Goal: Use online tool/utility: Utilize a website feature to perform a specific function

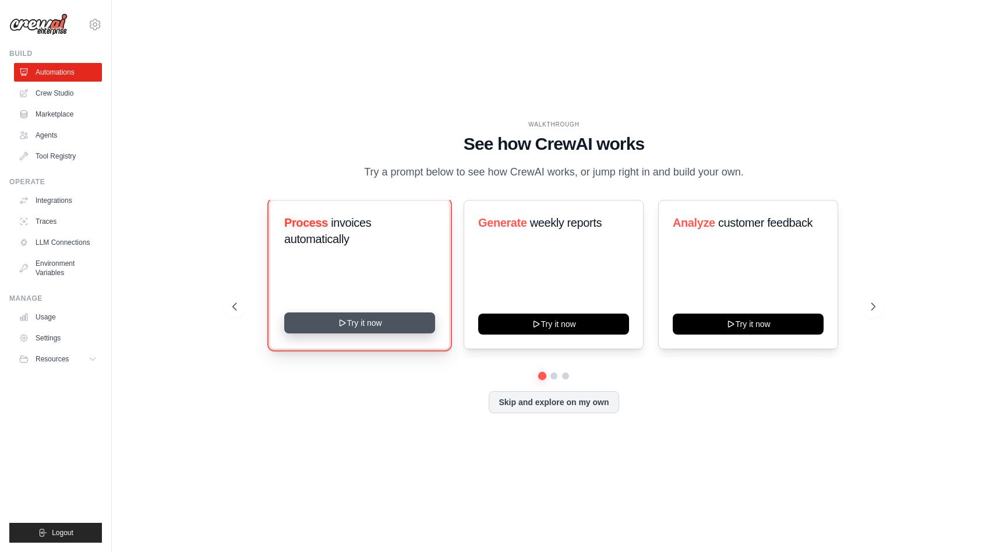
click at [393, 325] on button "Try it now" at bounding box center [359, 322] width 151 height 21
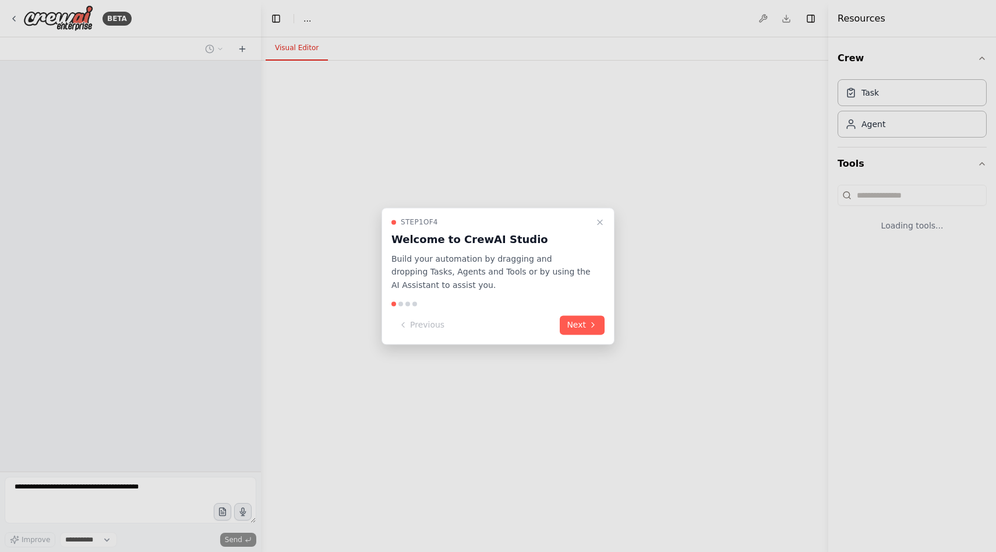
select select "****"
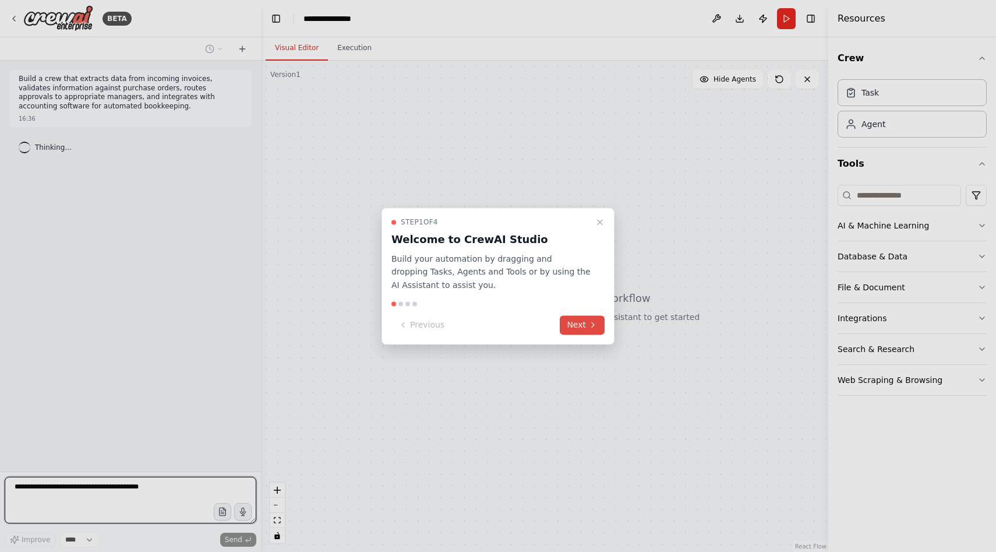
click at [590, 327] on icon at bounding box center [592, 324] width 9 height 9
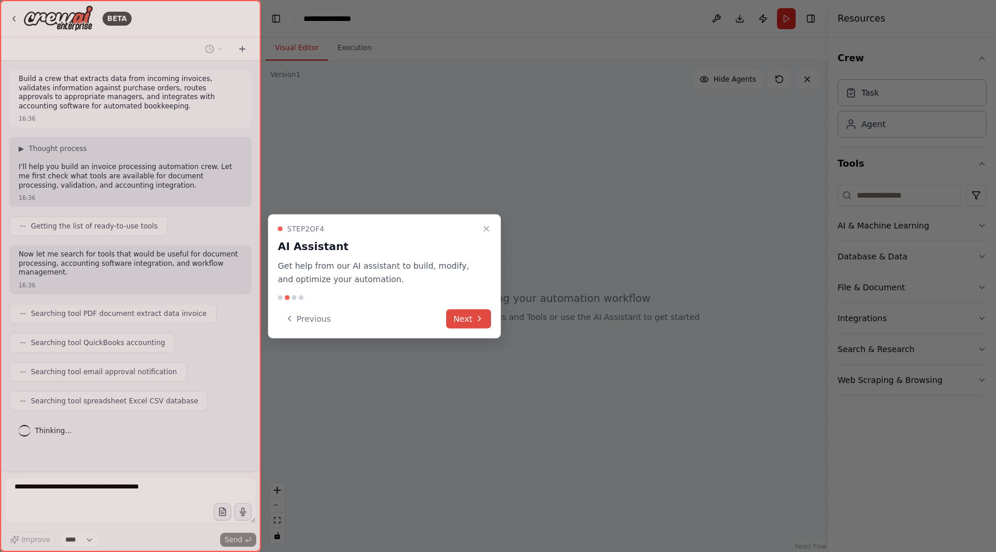
click at [471, 324] on button "Next" at bounding box center [468, 318] width 45 height 19
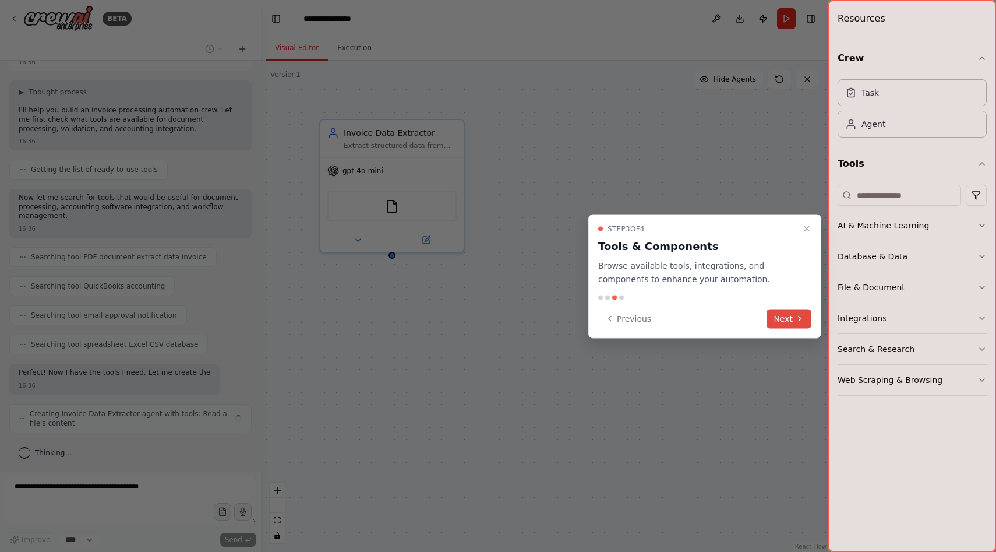
scroll to position [66, 0]
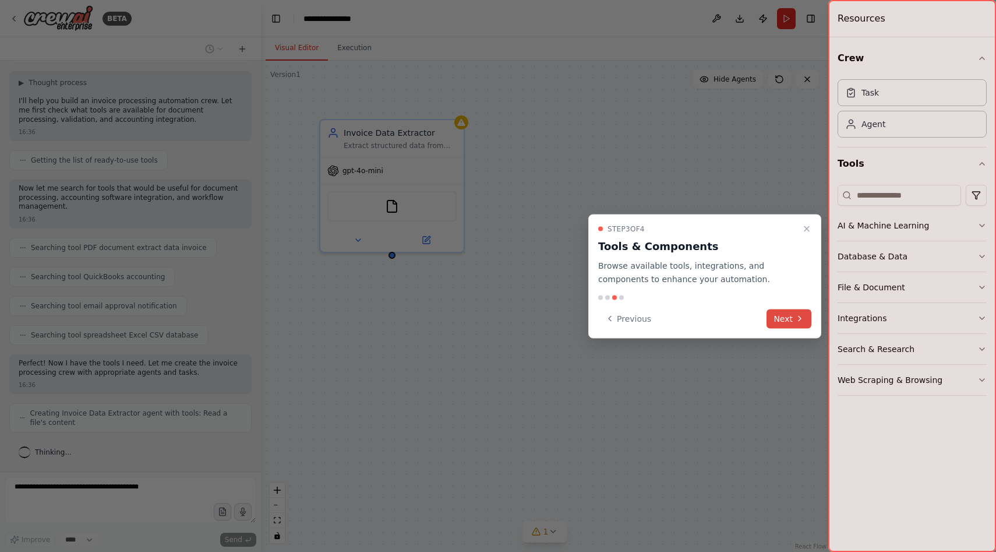
click at [804, 317] on icon at bounding box center [799, 318] width 9 height 9
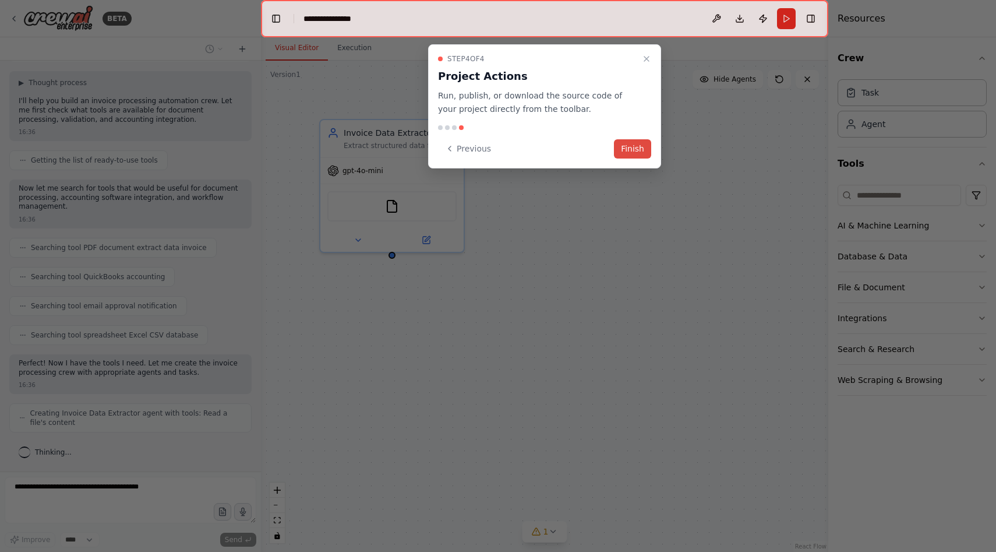
click at [622, 140] on button "Finish" at bounding box center [632, 148] width 37 height 19
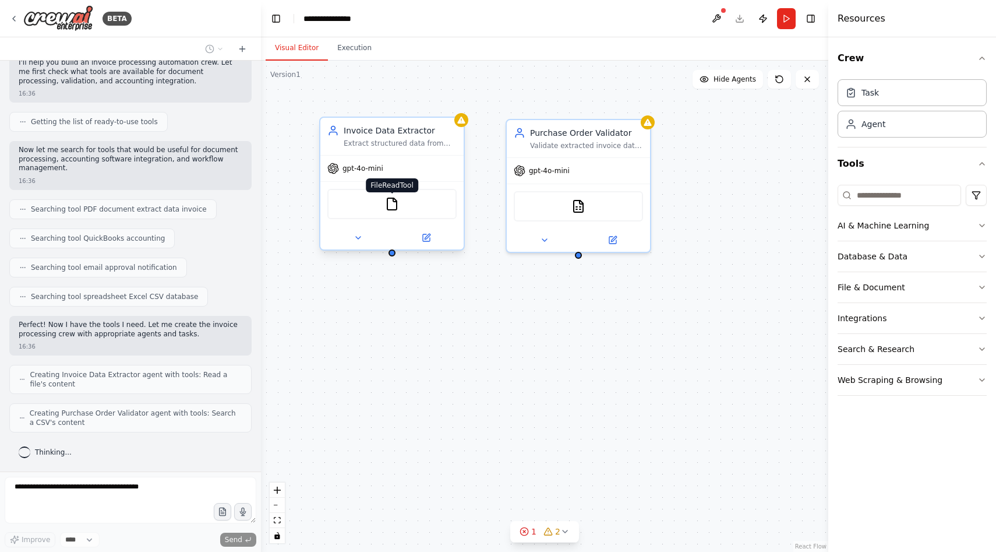
scroll to position [133, 0]
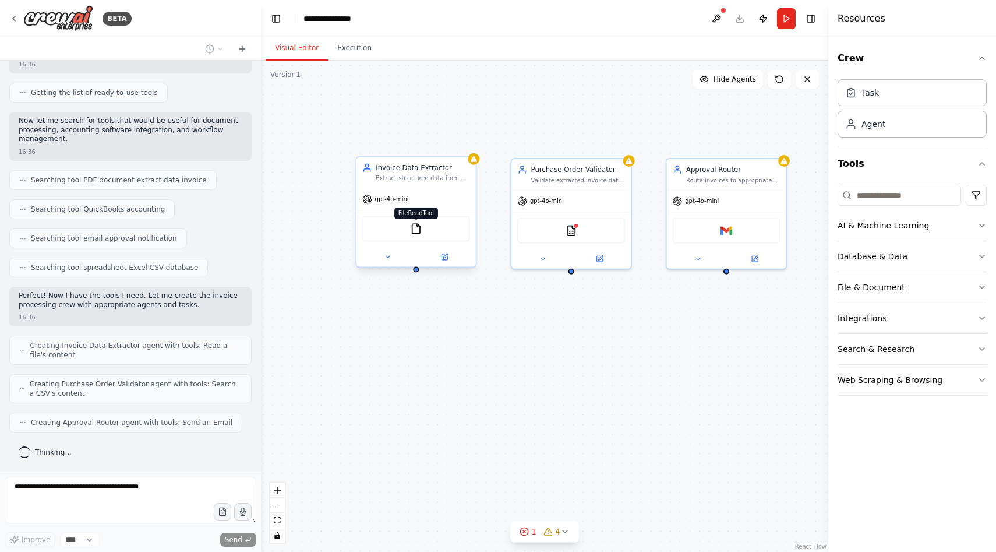
click at [415, 234] on div "FileReadTool" at bounding box center [416, 228] width 108 height 25
click at [448, 256] on icon at bounding box center [444, 257] width 8 height 8
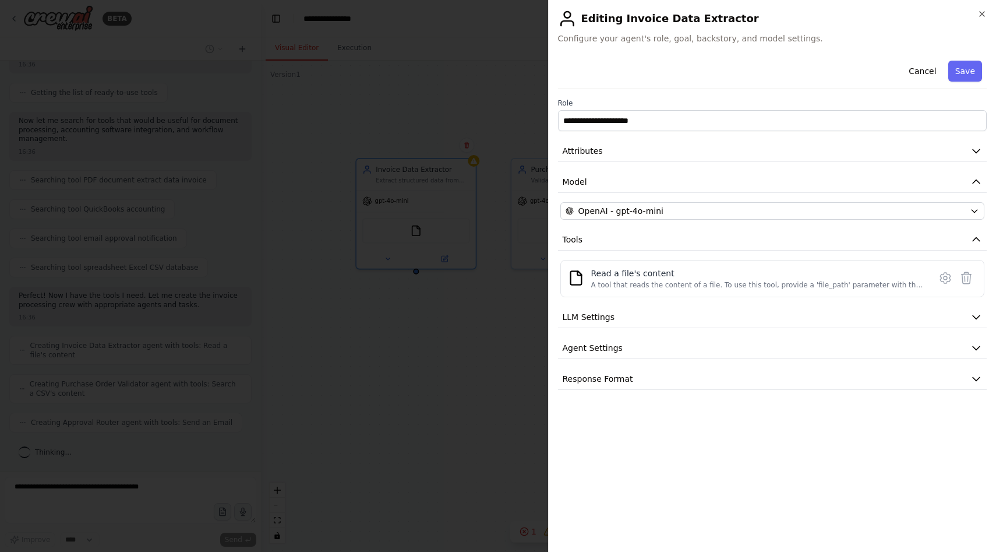
scroll to position [172, 0]
click at [677, 277] on div "Read a file's content" at bounding box center [757, 273] width 333 height 12
click at [981, 14] on icon "button" at bounding box center [982, 13] width 9 height 9
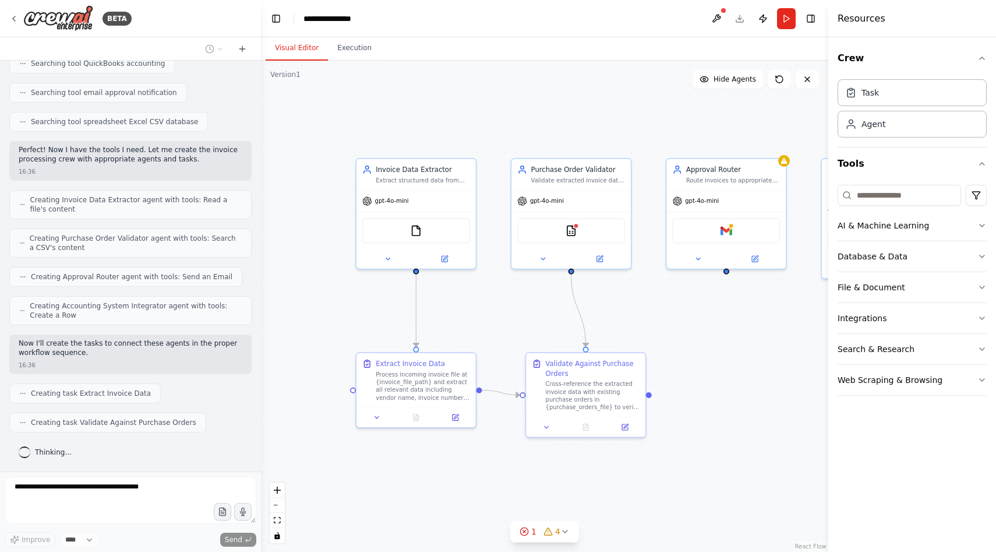
scroll to position [308, 0]
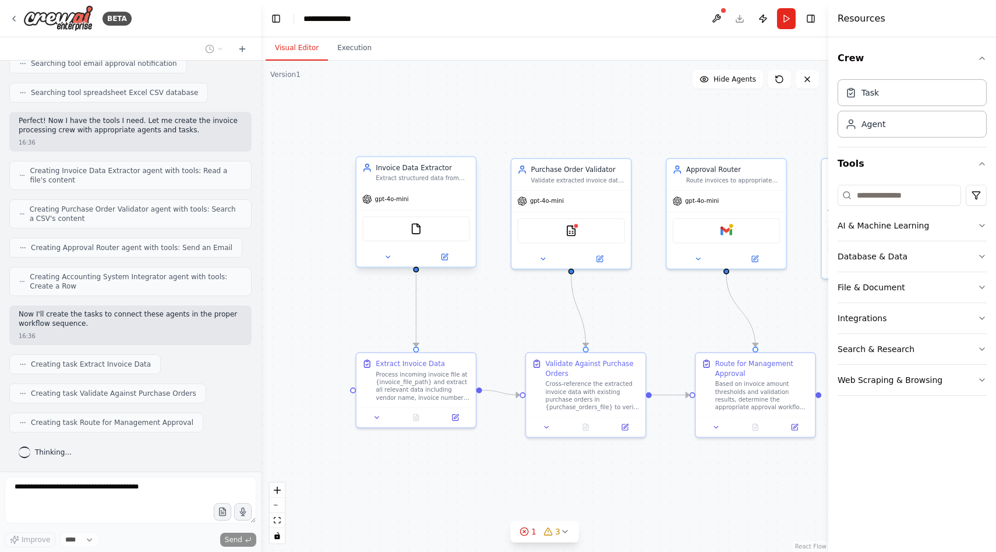
click at [376, 238] on div "FileReadTool" at bounding box center [416, 228] width 108 height 25
click at [387, 258] on icon at bounding box center [388, 257] width 8 height 8
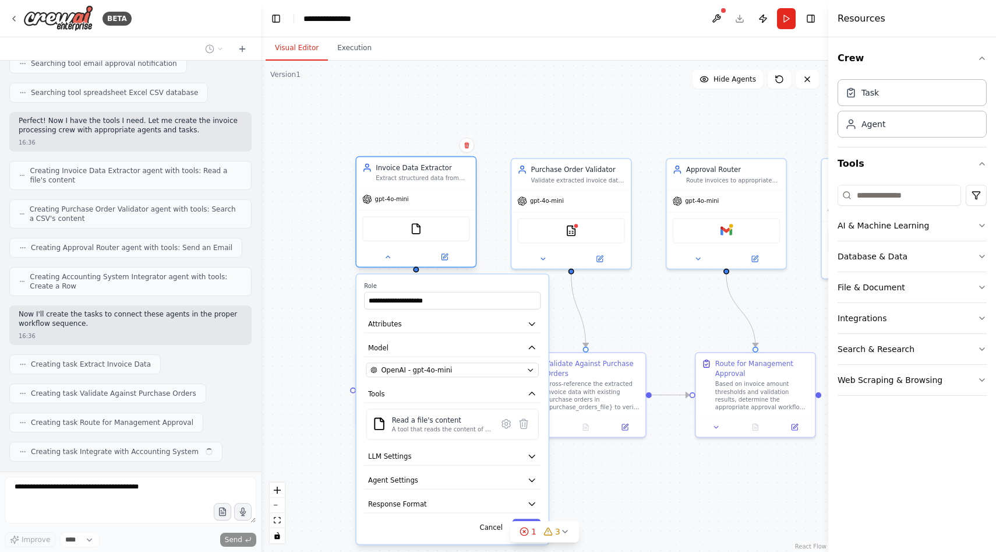
scroll to position [337, 0]
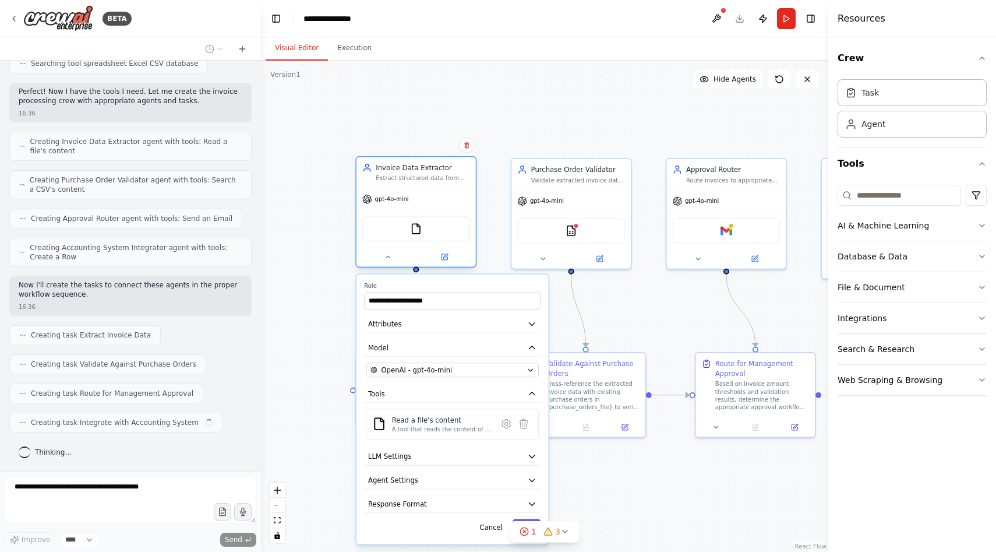
click at [436, 227] on div "FileReadTool" at bounding box center [416, 228] width 108 height 25
click at [341, 255] on div ".deletable-edge-delete-btn { width: 20px; height: 20px; border: 0px solid #ffff…" at bounding box center [545, 306] width 568 height 491
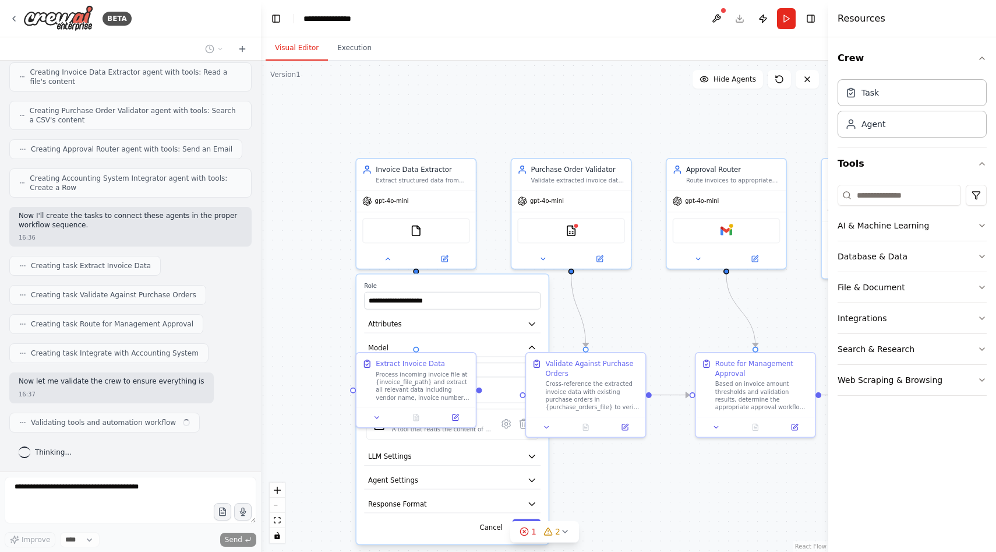
scroll to position [415, 0]
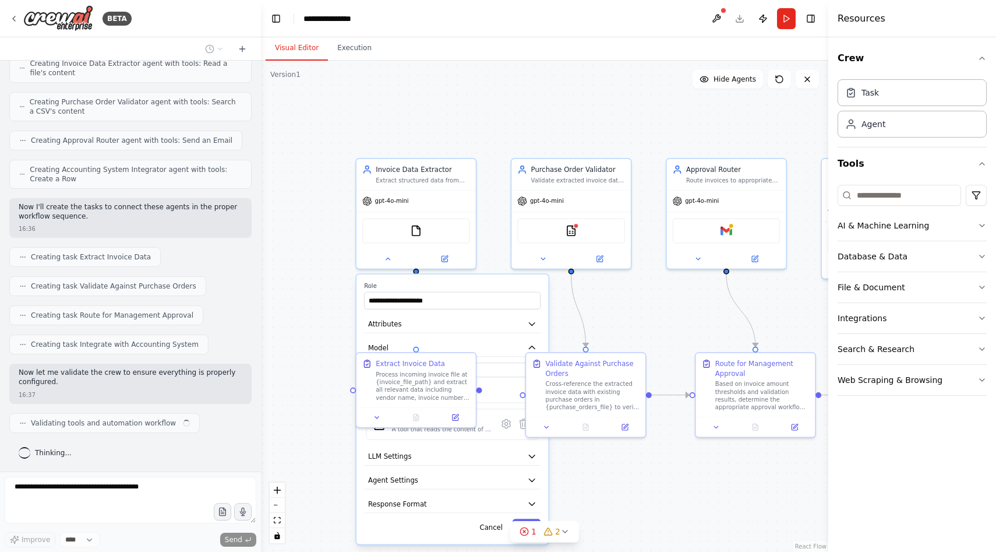
click at [622, 305] on div ".deletable-edge-delete-btn { width: 20px; height: 20px; border: 0px solid #ffff…" at bounding box center [545, 306] width 568 height 491
click at [442, 126] on div ".deletable-edge-delete-btn { width: 20px; height: 20px; border: 0px solid #ffff…" at bounding box center [545, 306] width 568 height 491
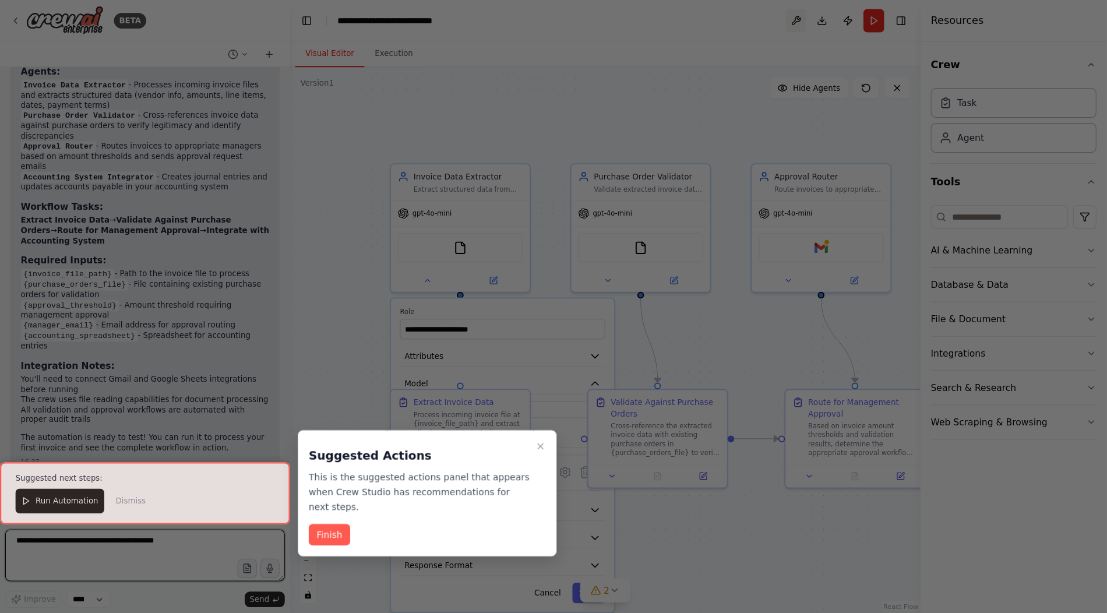
scroll to position [1278, 0]
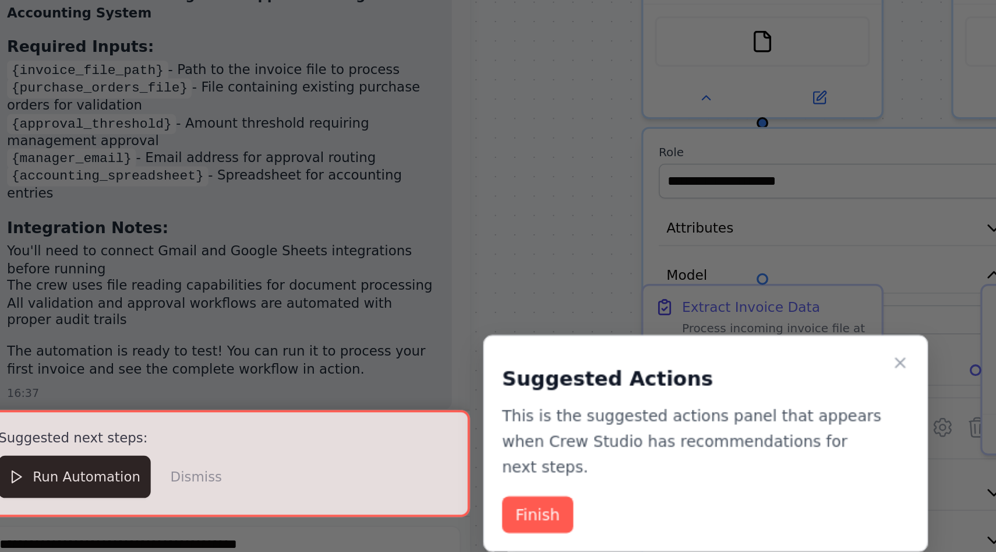
click at [75, 453] on div at bounding box center [130, 444] width 261 height 56
click at [292, 467] on button "Finish" at bounding box center [296, 470] width 37 height 19
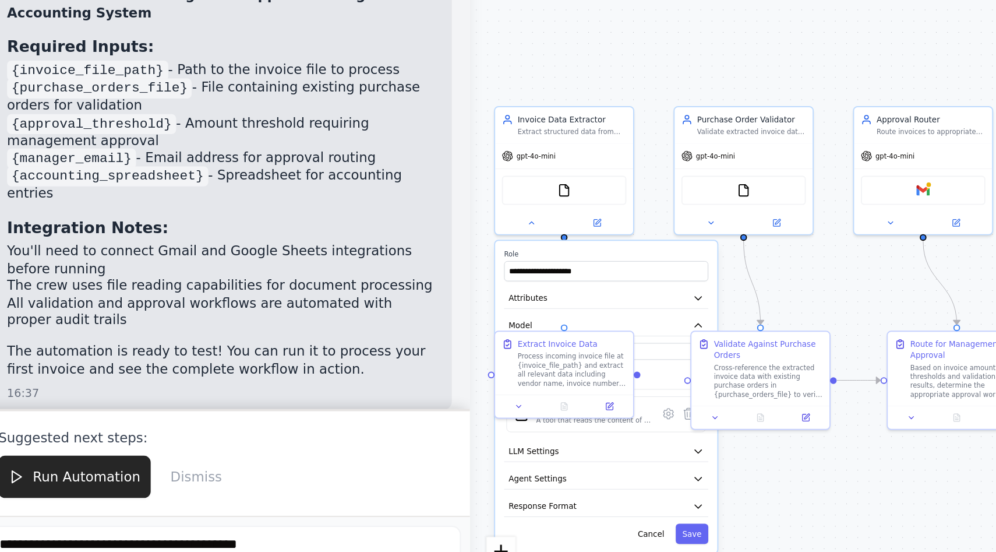
drag, startPoint x: 312, startPoint y: 352, endPoint x: 255, endPoint y: 323, distance: 63.3
click at [255, 323] on div "BETA Build a crew that extracts data from incoming invoices, validates informat…" at bounding box center [498, 276] width 996 height 552
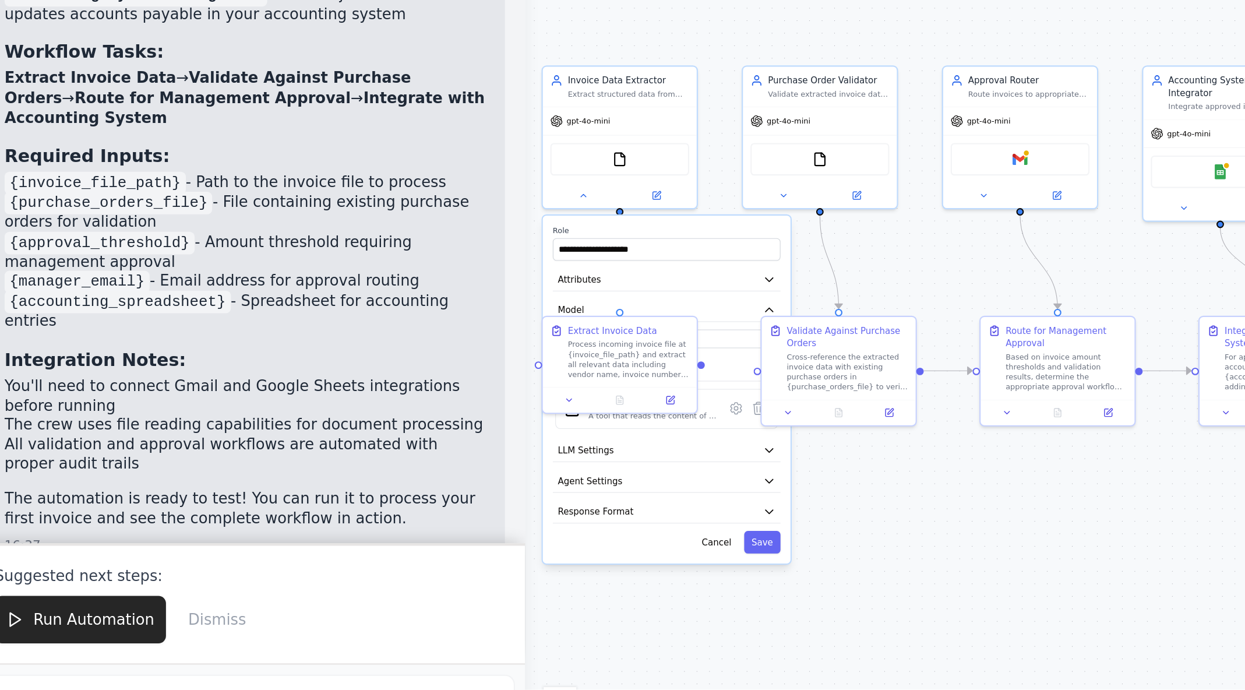
scroll to position [1130, 0]
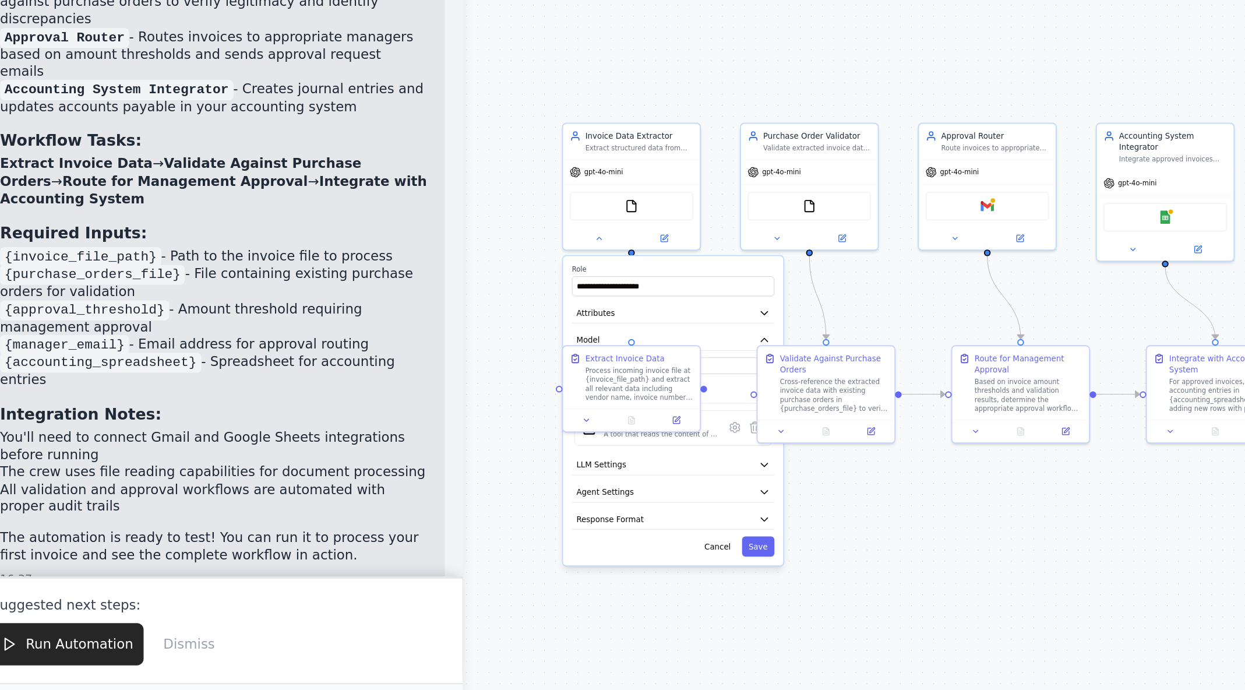
drag, startPoint x: 446, startPoint y: 438, endPoint x: 488, endPoint y: 500, distance: 75.0
click at [488, 500] on div ".deletable-edge-delete-btn { width: 20px; height: 20px; border: 0px solid #ffff…" at bounding box center [669, 375] width 816 height 629
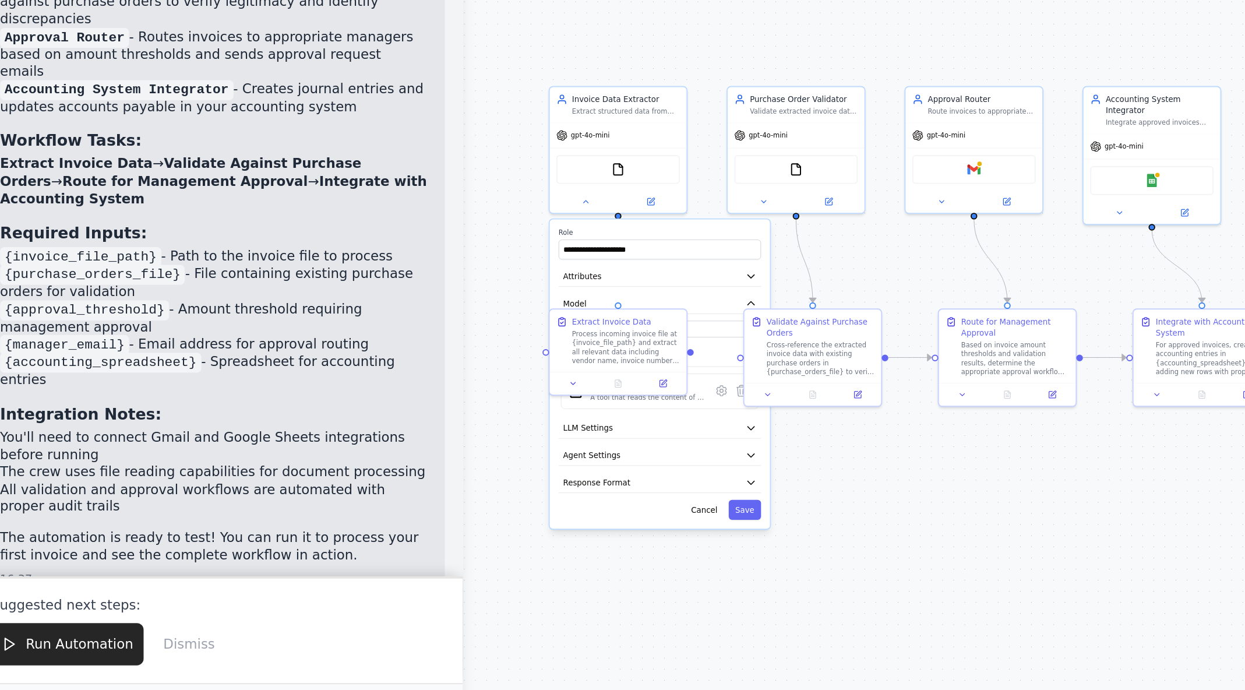
drag, startPoint x: 316, startPoint y: 286, endPoint x: 311, endPoint y: 266, distance: 19.9
click at [311, 266] on div ".deletable-edge-delete-btn { width: 20px; height: 20px; border: 0px solid #ffff…" at bounding box center [669, 375] width 816 height 629
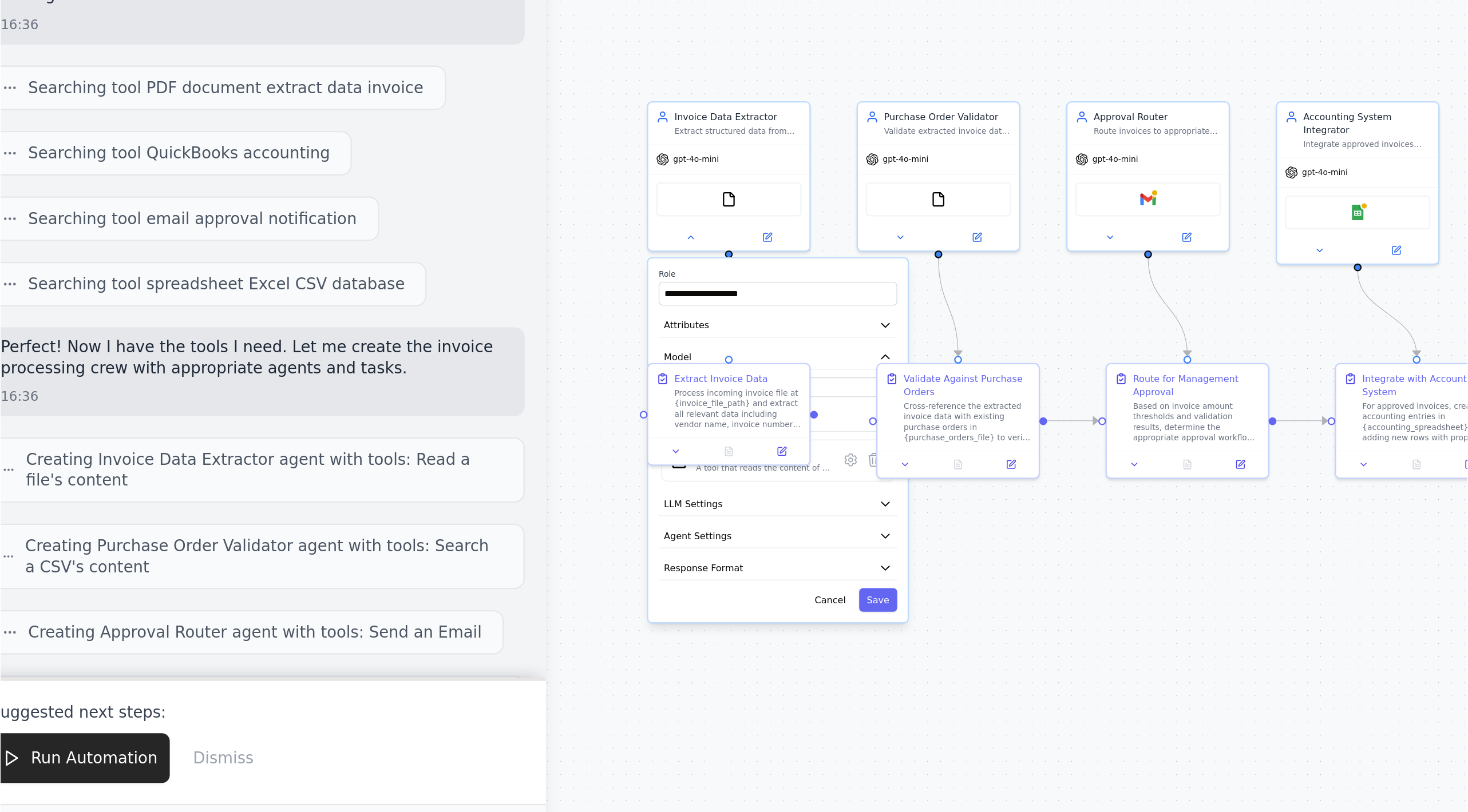
scroll to position [0, 0]
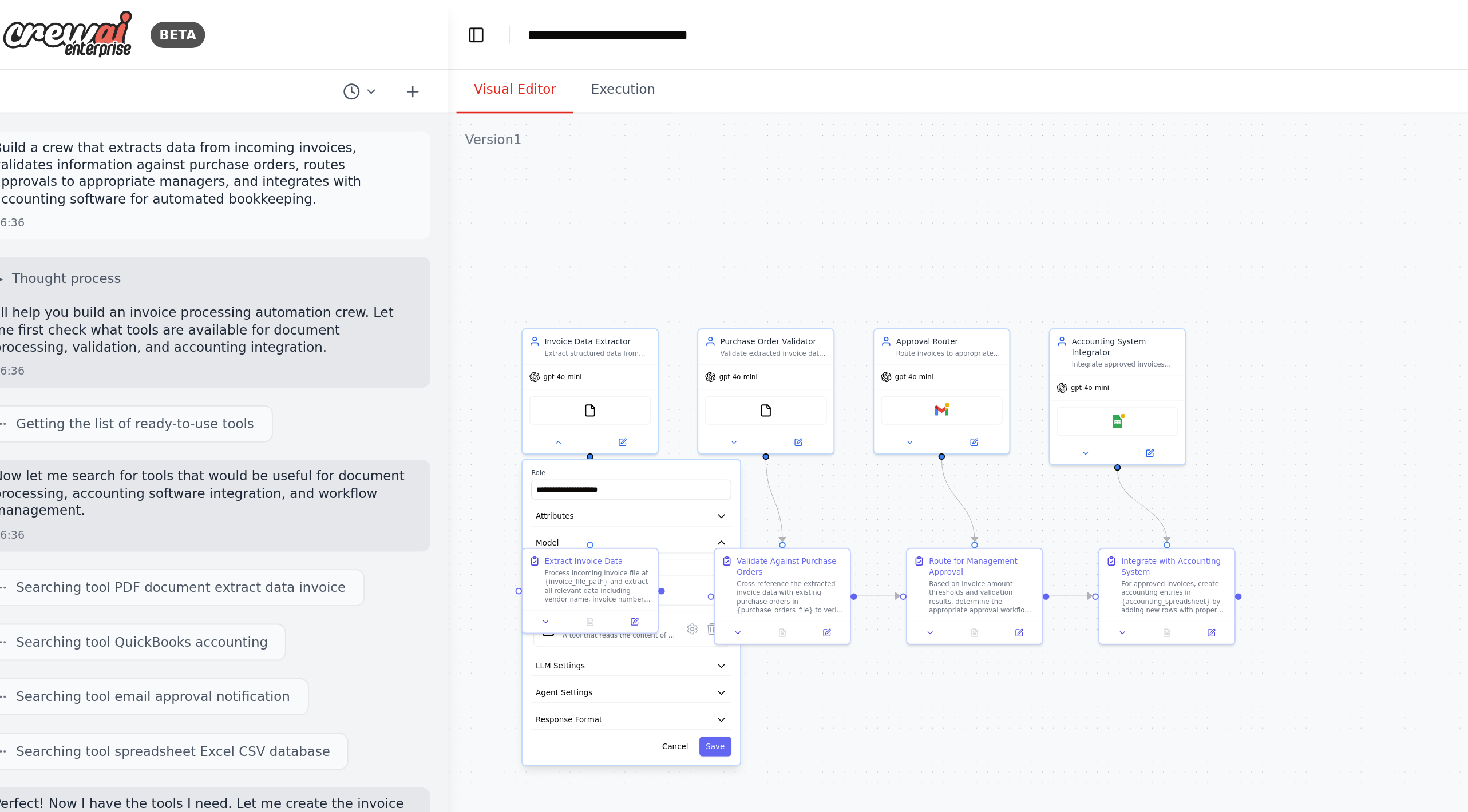
drag, startPoint x: 597, startPoint y: 149, endPoint x: 588, endPoint y: 31, distance: 118.3
click at [588, 31] on main "**********" at bounding box center [780, 406] width 1047 height 812
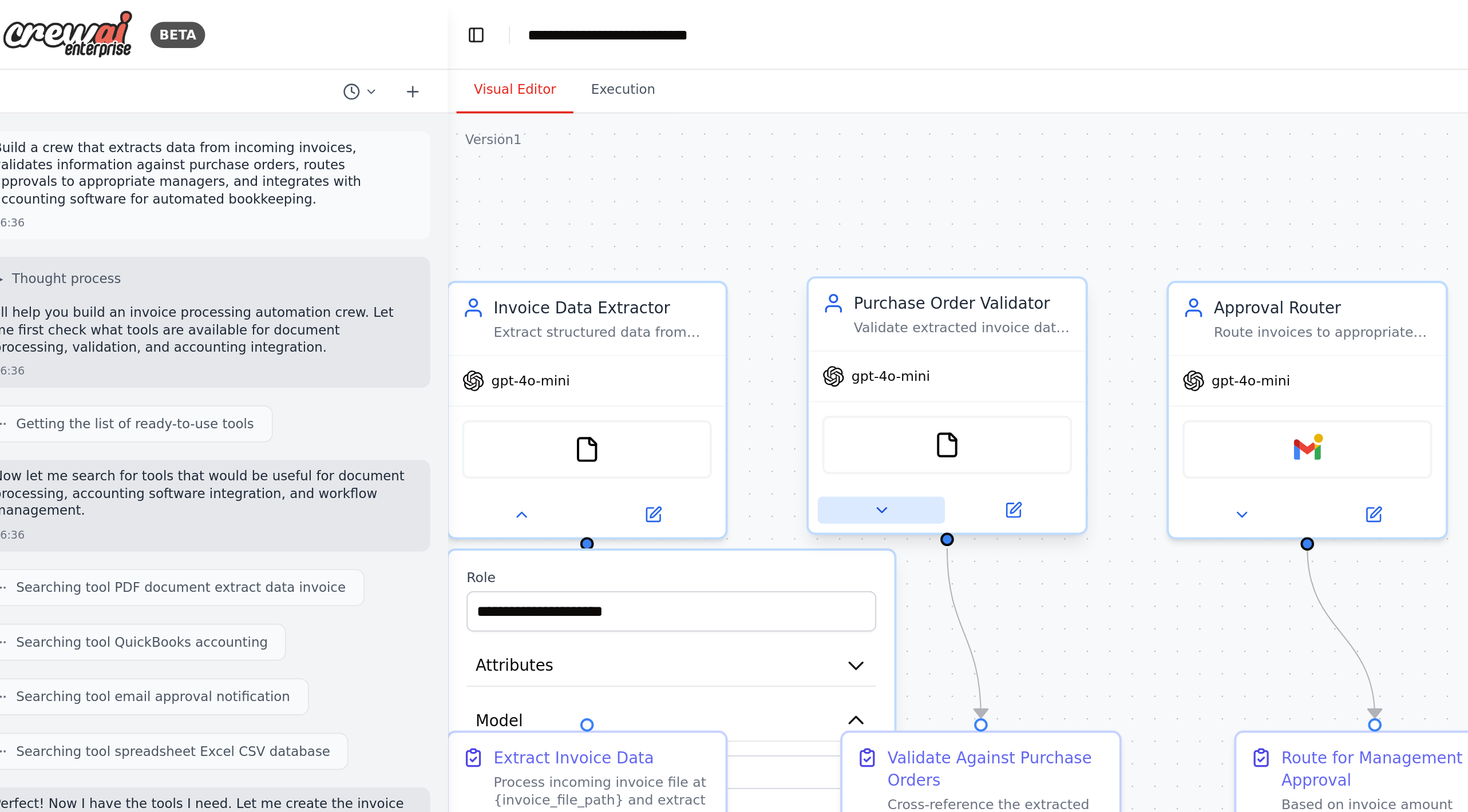
click at [482, 268] on icon at bounding box center [483, 266] width 9 height 9
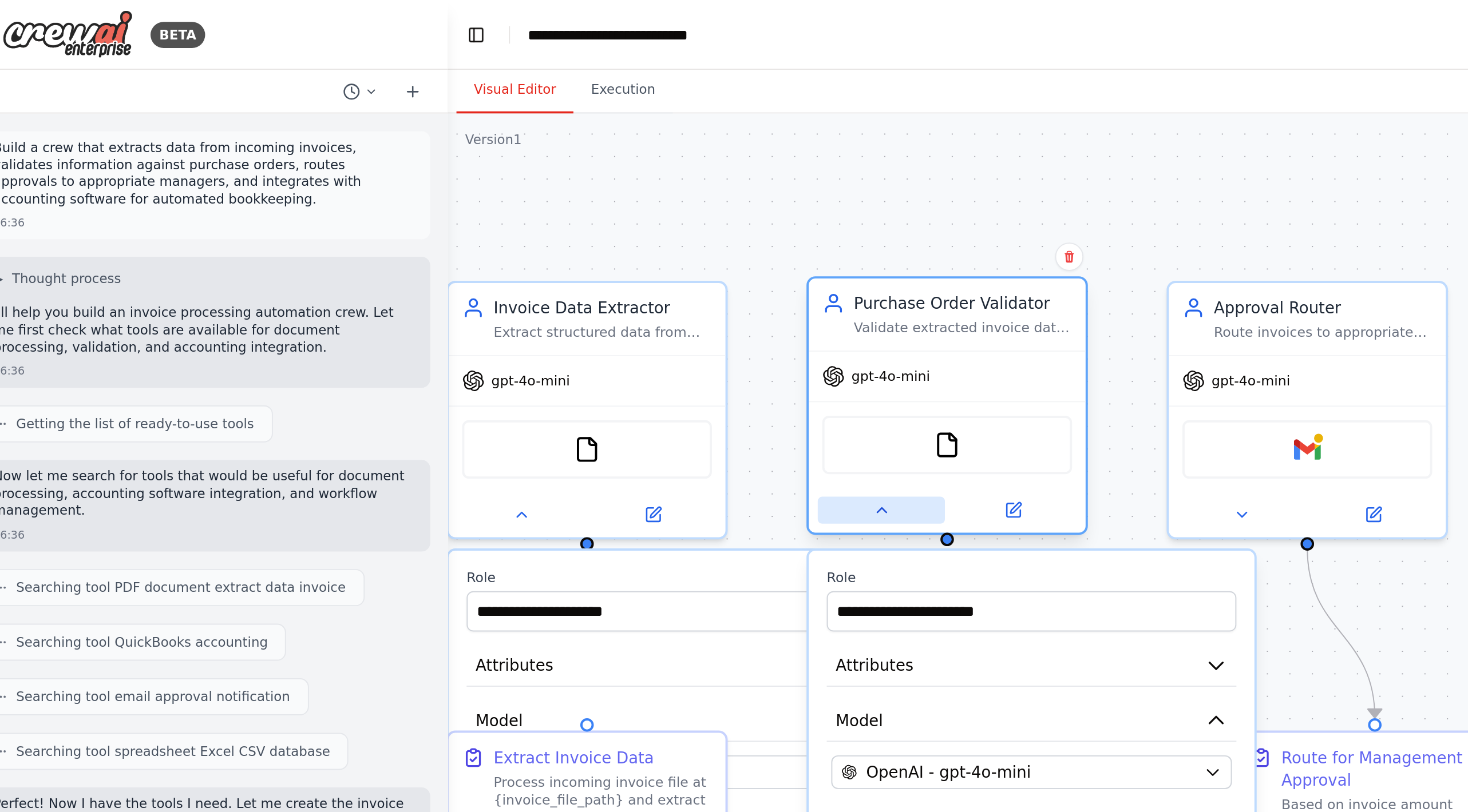
click at [482, 268] on icon at bounding box center [483, 266] width 9 height 9
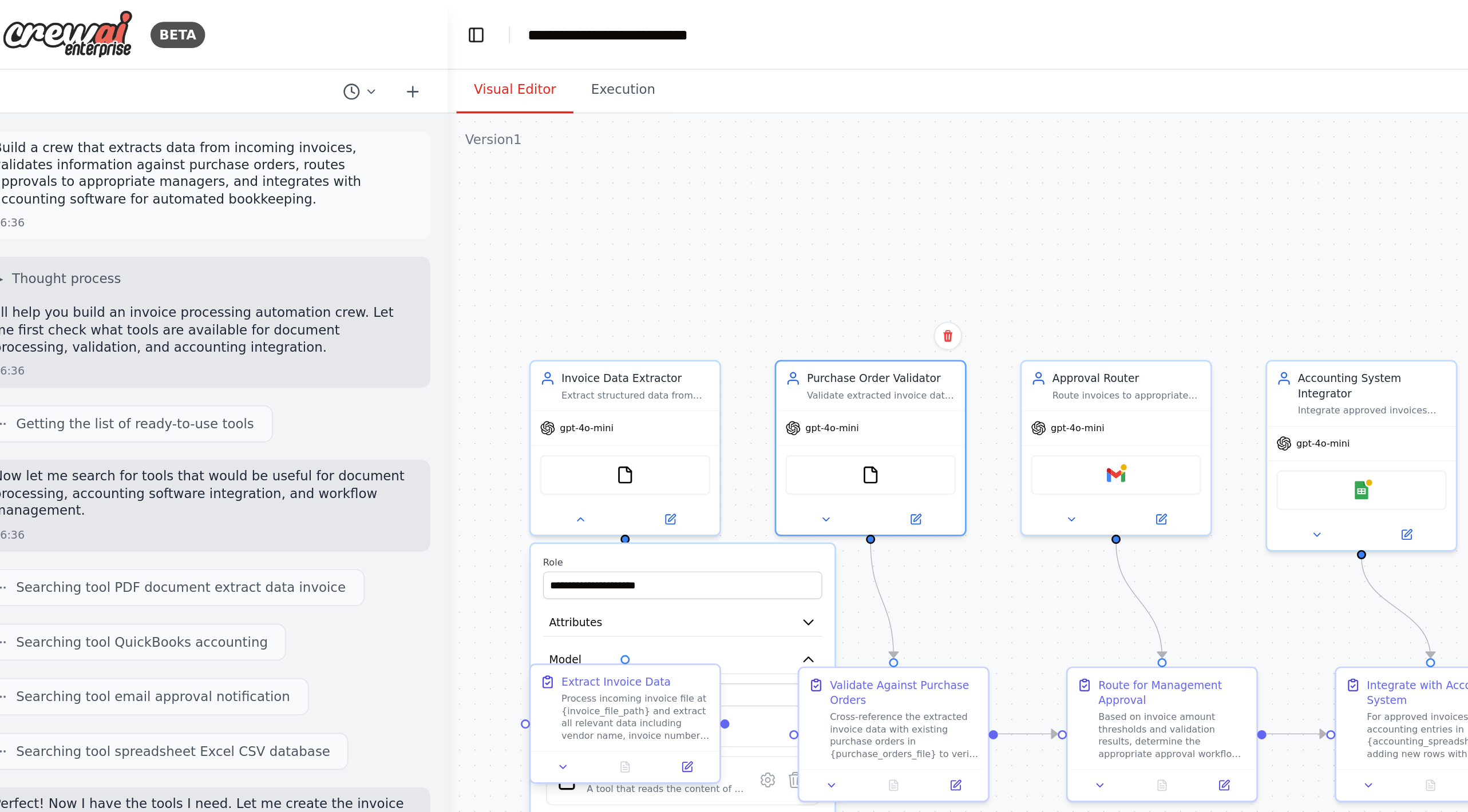
click at [316, 380] on div "Process incoming invoice file at {invoice_file_path} and extract all relevant d…" at bounding box center [354, 375] width 78 height 26
click at [482, 375] on div "Cross-reference the extracted invoice data with existing purchase orders in {pu…" at bounding box center [495, 384] width 78 height 26
click at [627, 376] on div "Based on invoice amount thresholds and validation results, determine the approp…" at bounding box center [635, 384] width 78 height 26
click at [368, 307] on input "**********" at bounding box center [379, 306] width 146 height 15
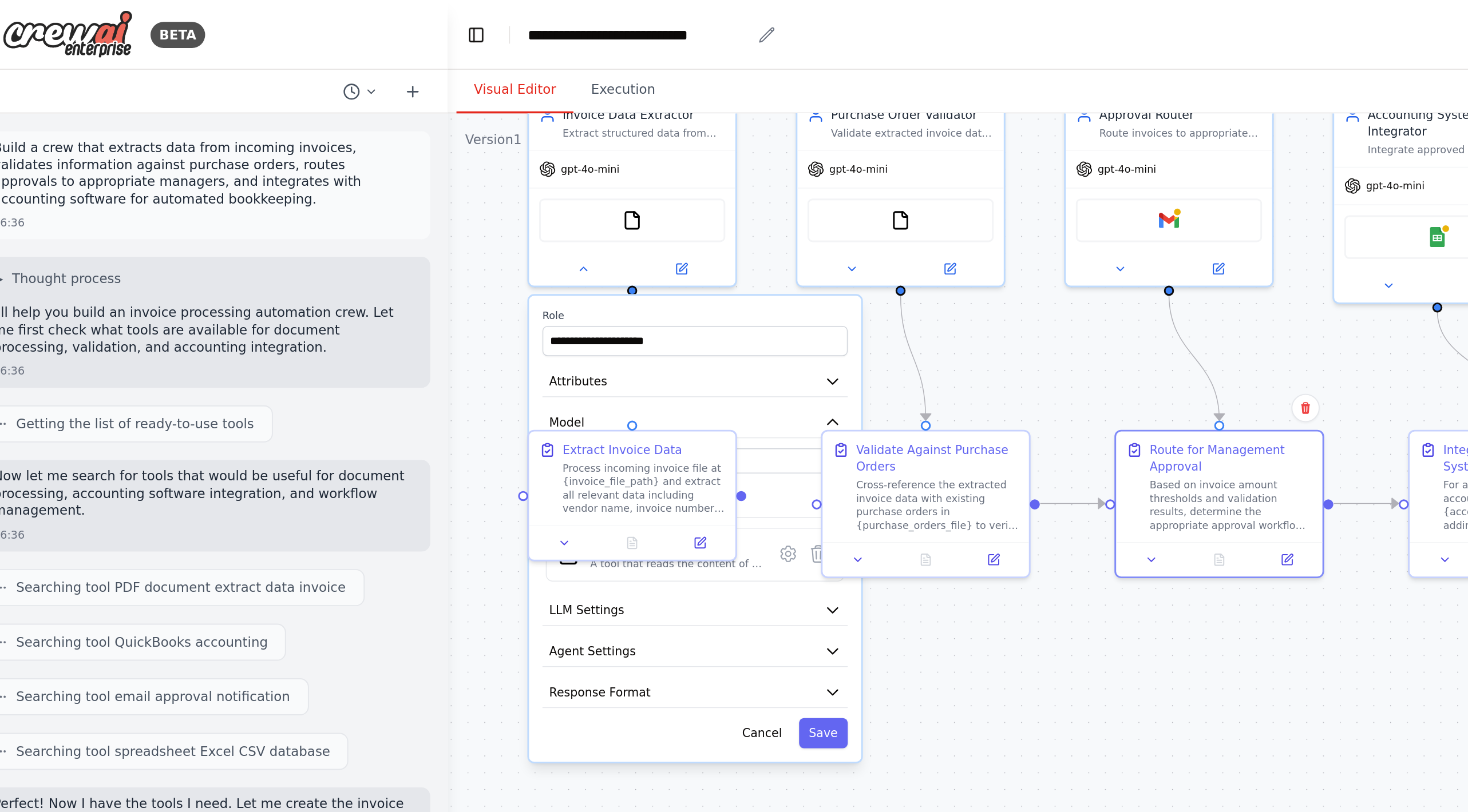
drag, startPoint x: 366, startPoint y: 168, endPoint x: 369, endPoint y: 22, distance: 146.0
click at [369, 22] on main "**********" at bounding box center [780, 406] width 1047 height 812
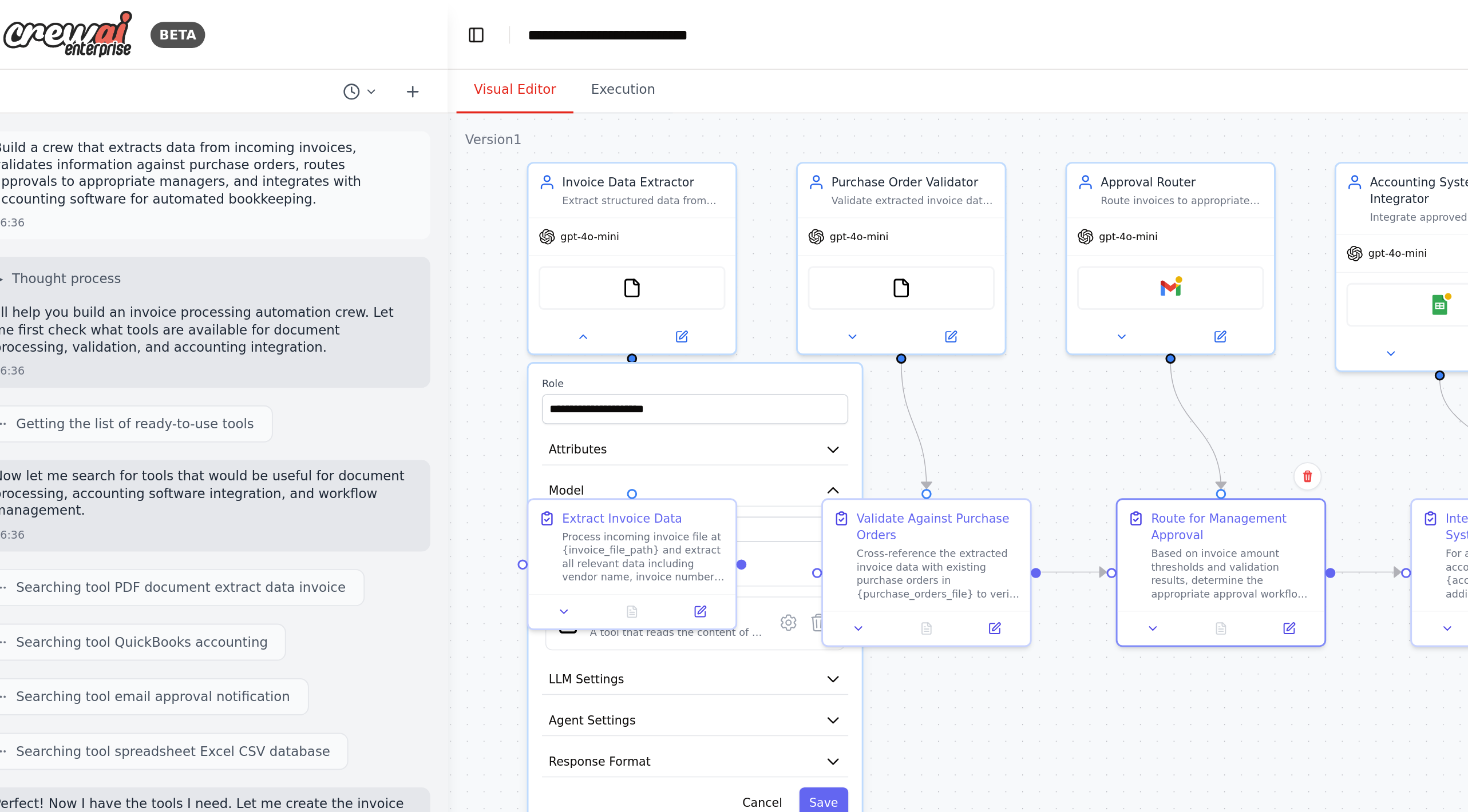
drag, startPoint x: 280, startPoint y: 120, endPoint x: 280, endPoint y: 155, distance: 35.0
click at [280, 155] on div ".deletable-edge-delete-btn { width: 20px; height: 20px; border: 0px solid #ffff…" at bounding box center [780, 436] width 1047 height 753
